Goal: Task Accomplishment & Management: Manage account settings

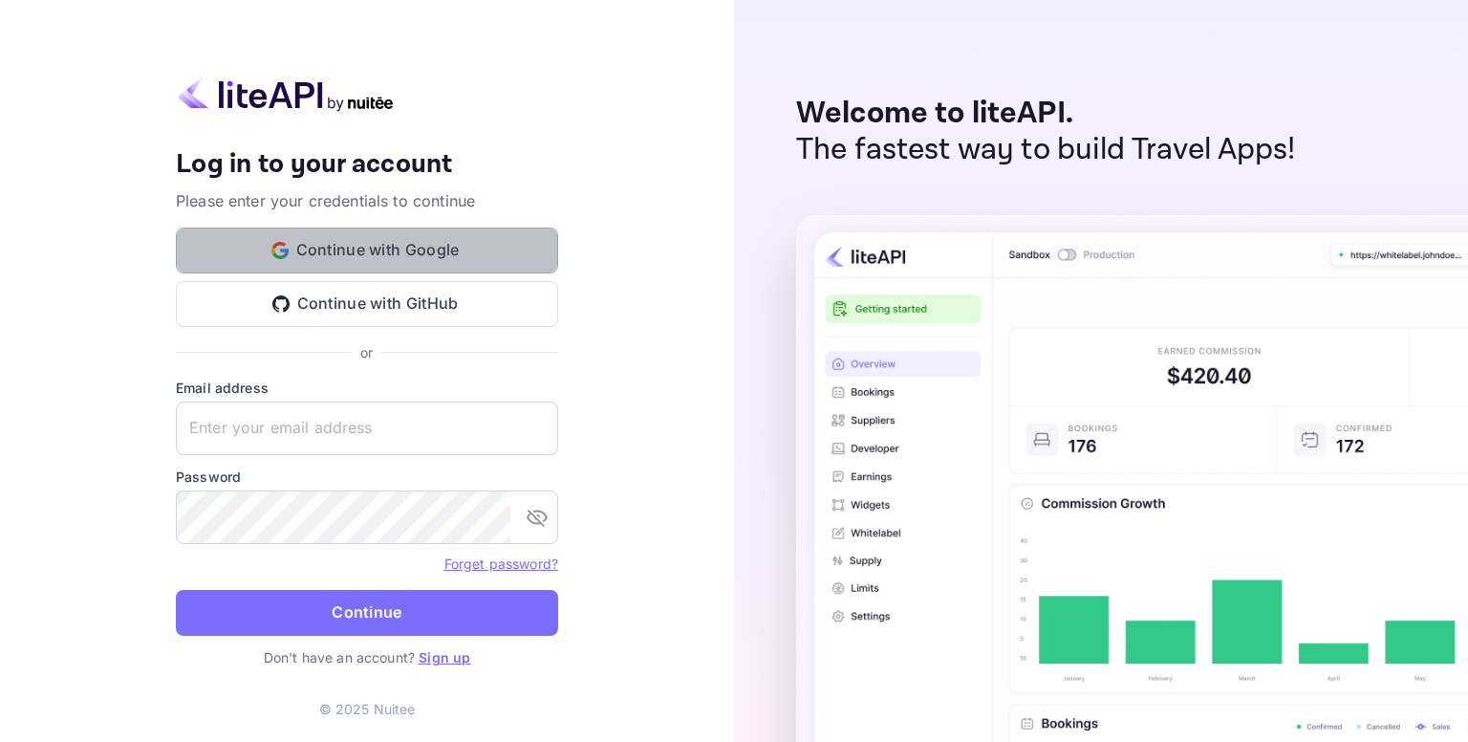
click at [436, 255] on button "Continue with Google" at bounding box center [367, 251] width 382 height 46
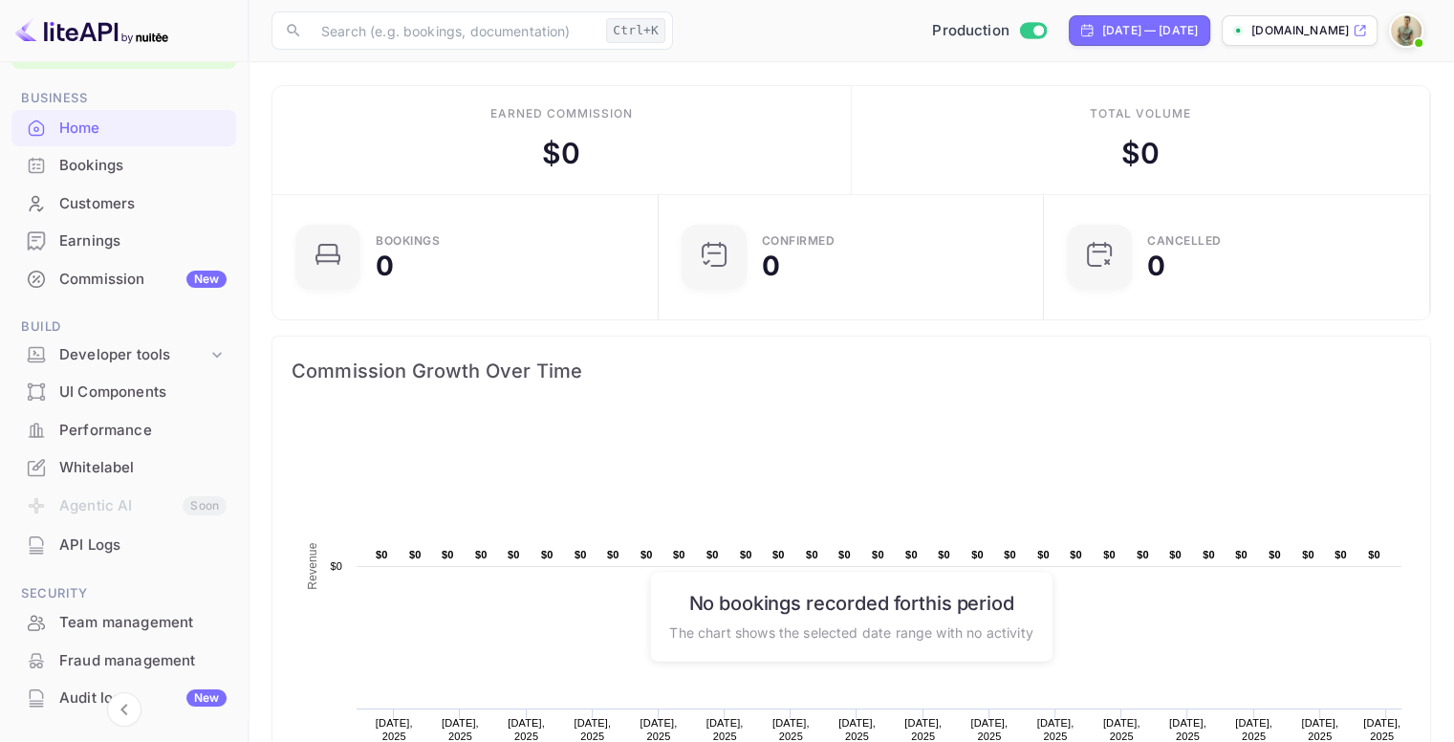
scroll to position [26, 0]
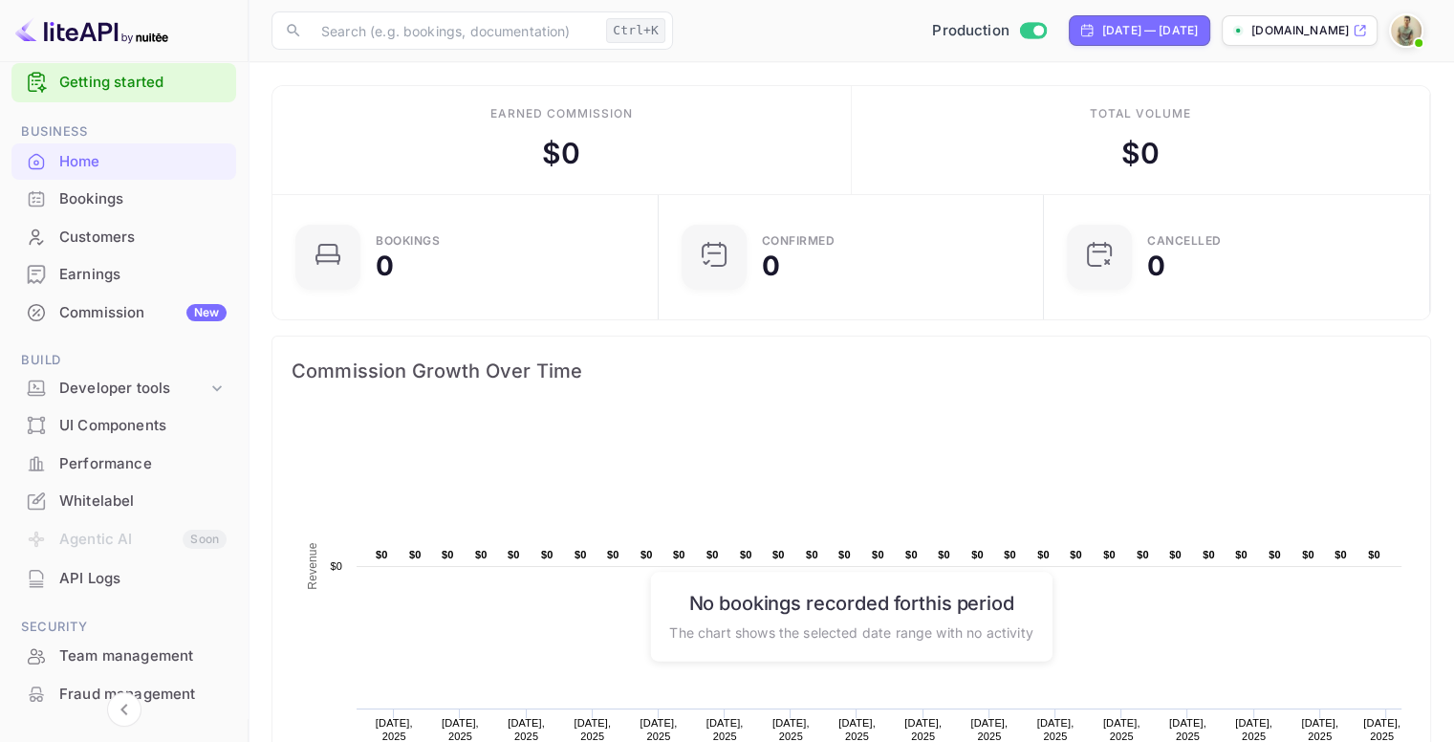
click at [120, 498] on div "Whitelabel" at bounding box center [142, 501] width 167 height 22
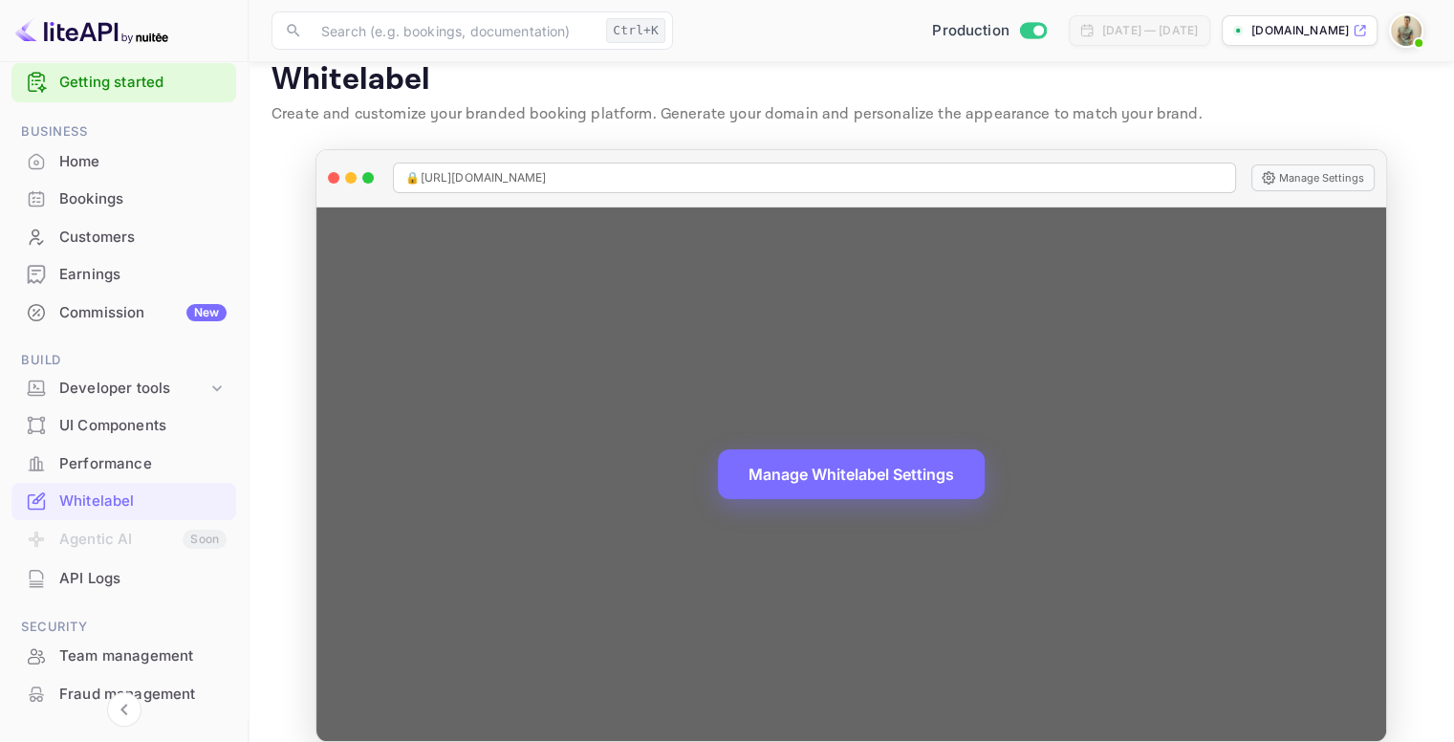
scroll to position [47, 0]
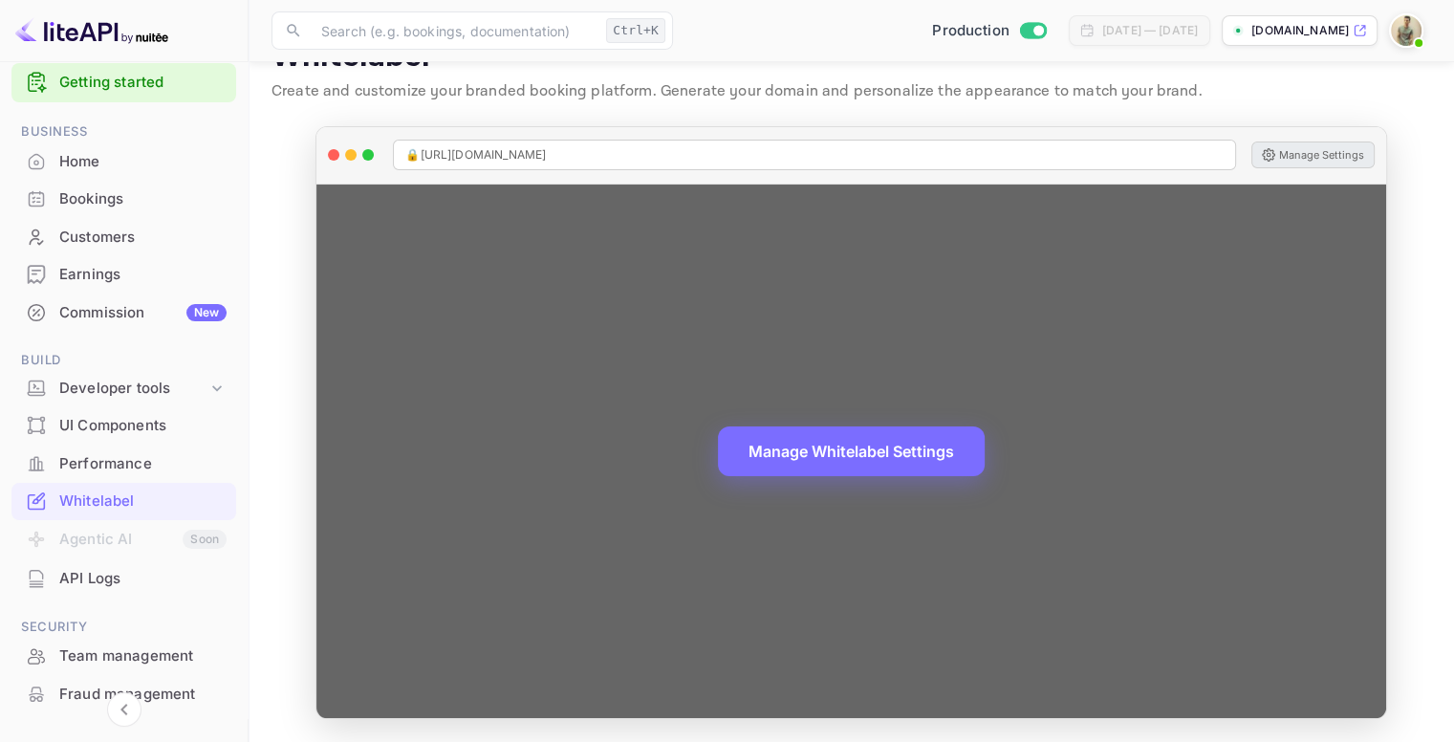
click at [1296, 148] on button "Manage Settings" at bounding box center [1312, 154] width 123 height 27
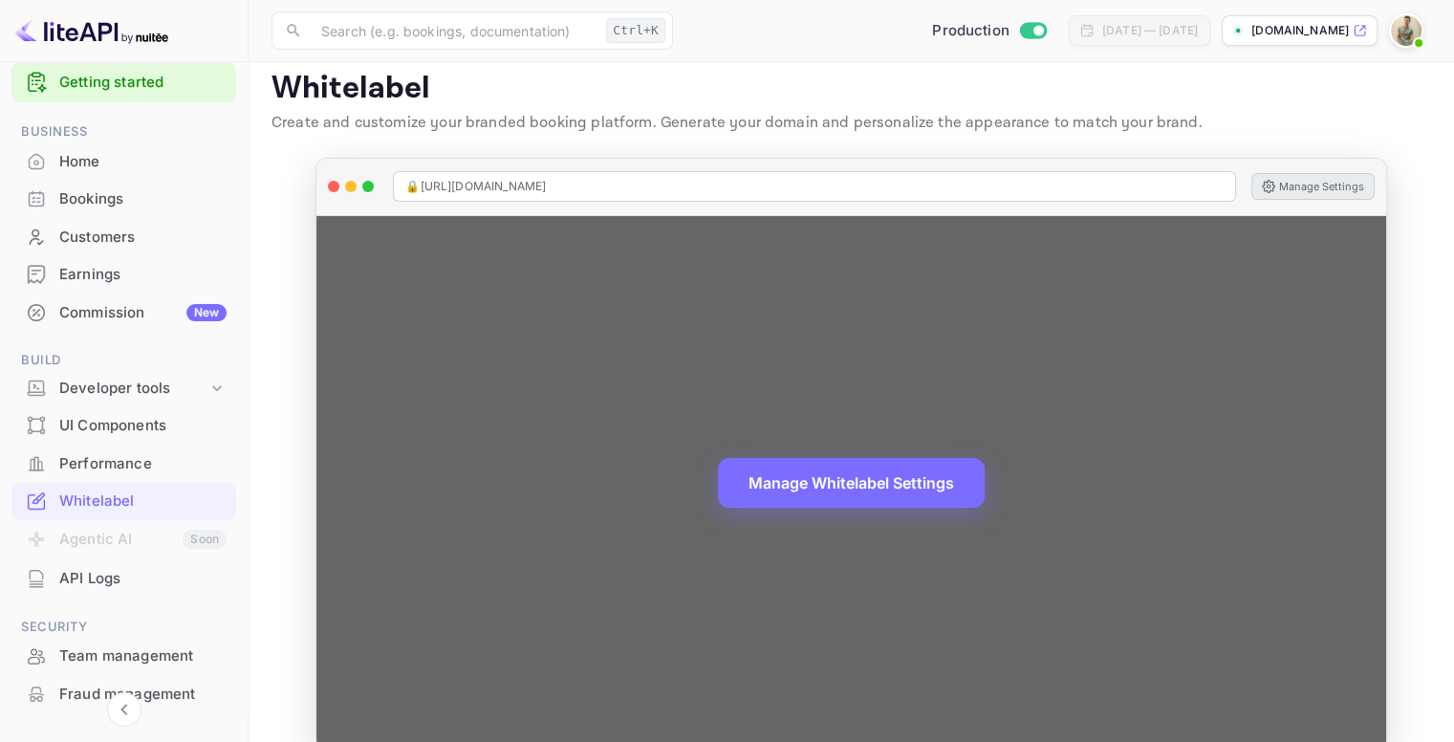
scroll to position [0, 0]
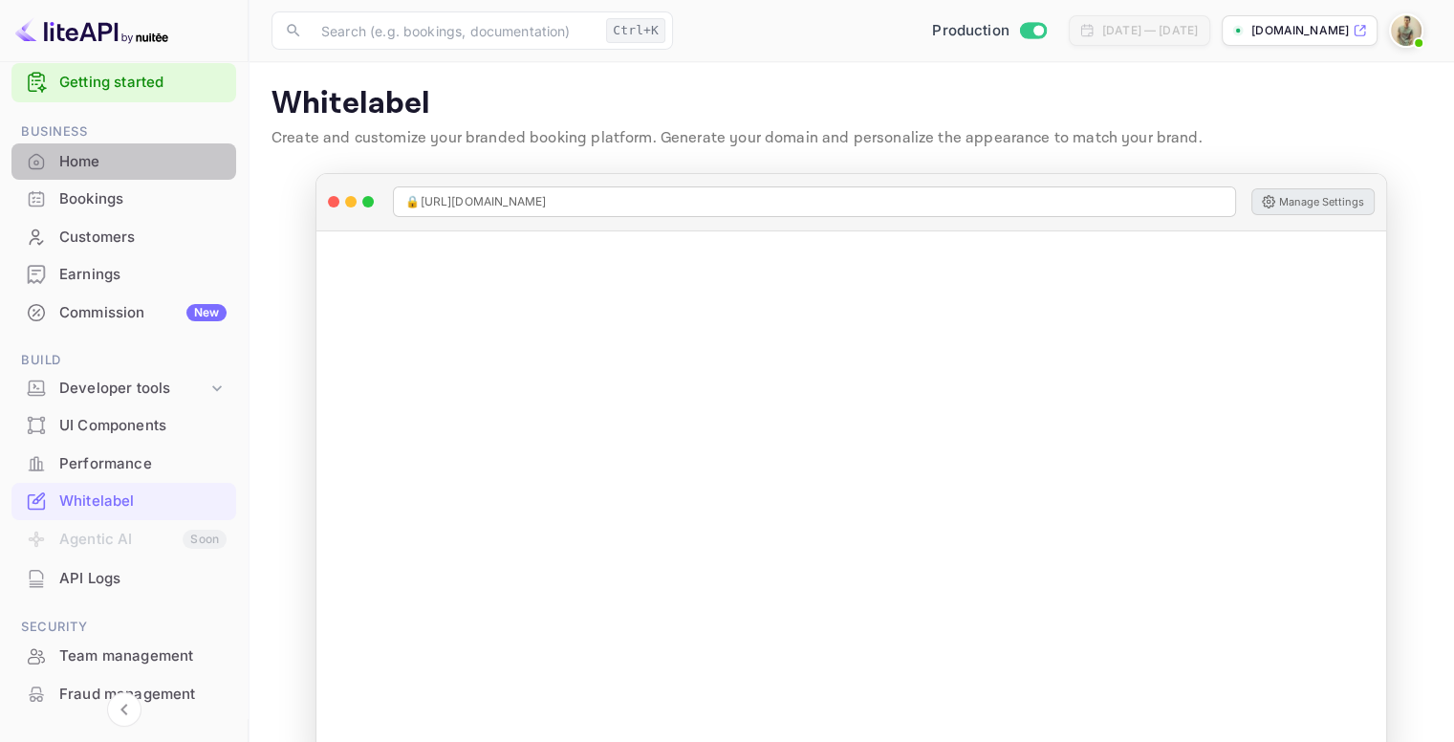
click at [126, 151] on div "Home" at bounding box center [142, 162] width 167 height 22
